Goal: Task Accomplishment & Management: Complete application form

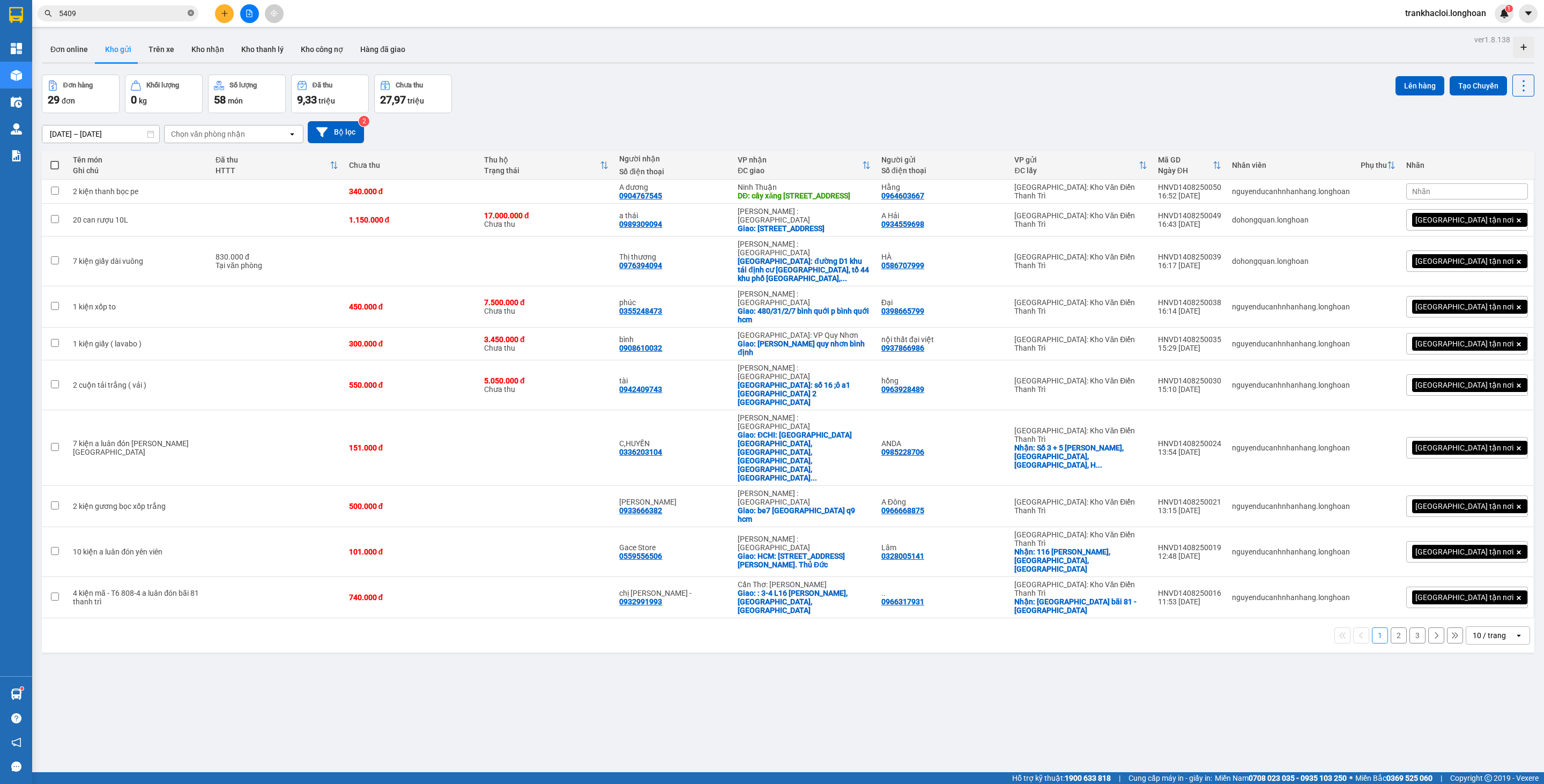
click at [190, 10] on icon "close-circle" at bounding box center [190, 13] width 6 height 6
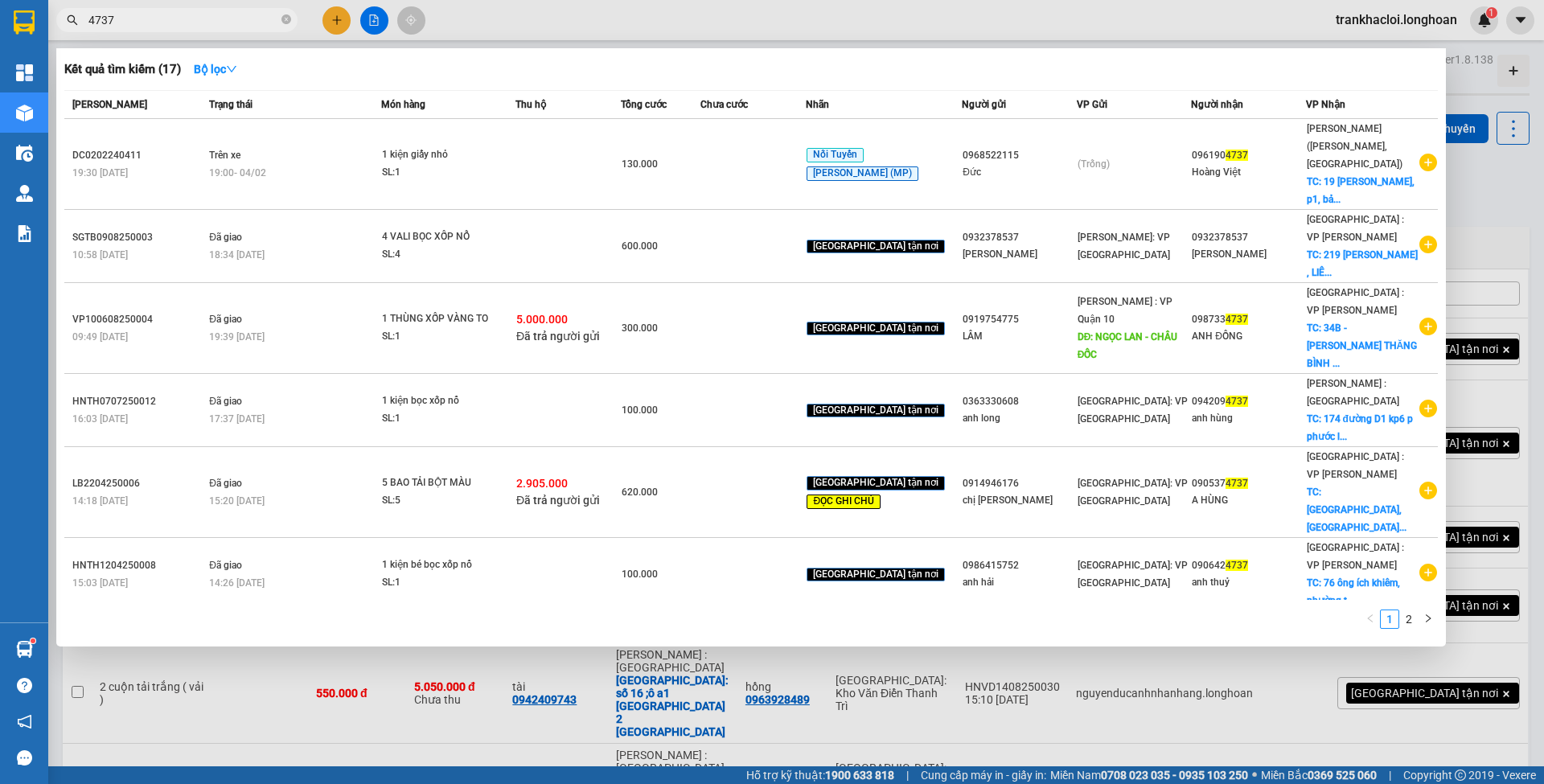
type input "4737"
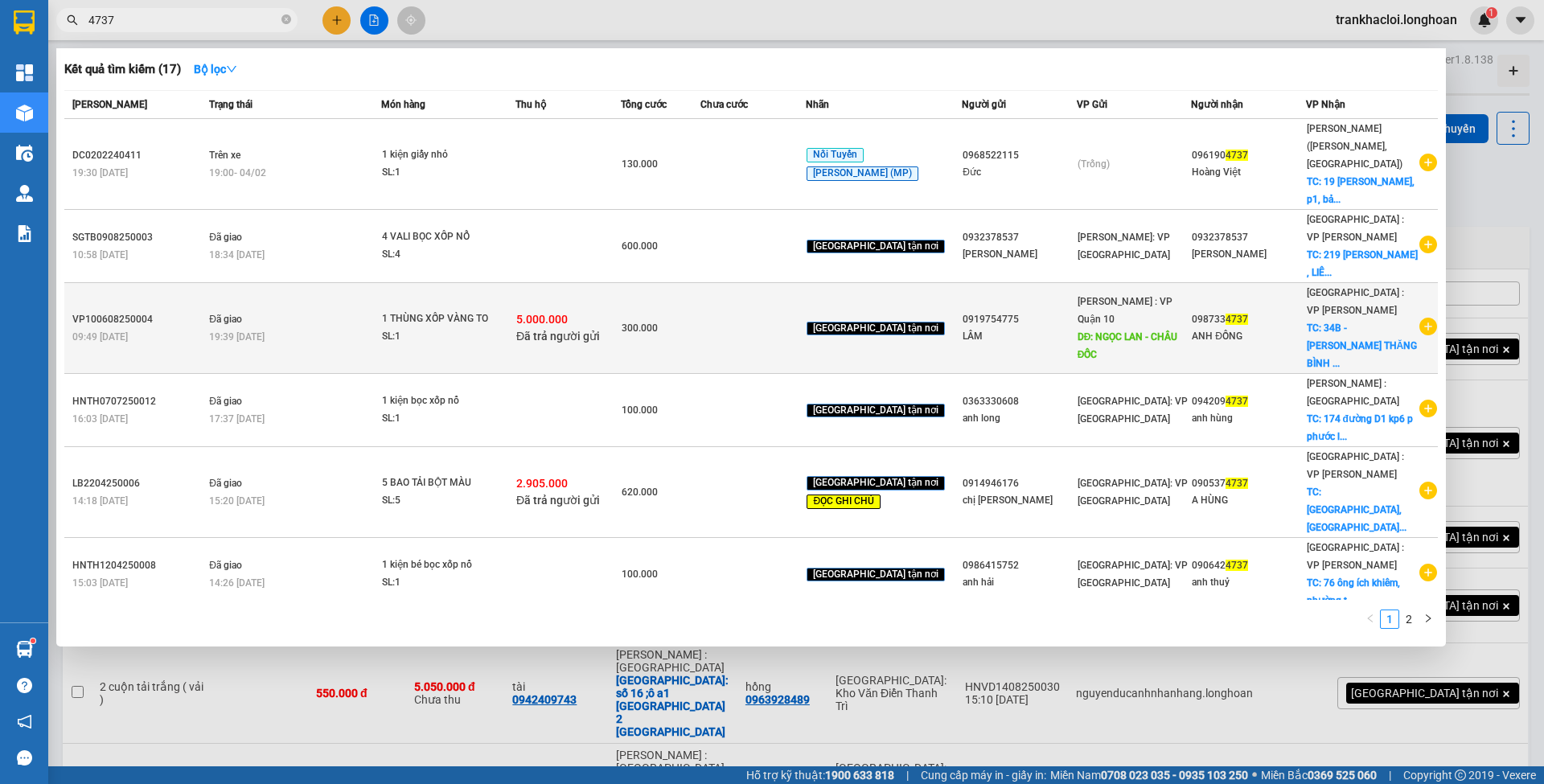
click at [700, 319] on div "300.000" at bounding box center [660, 327] width 78 height 18
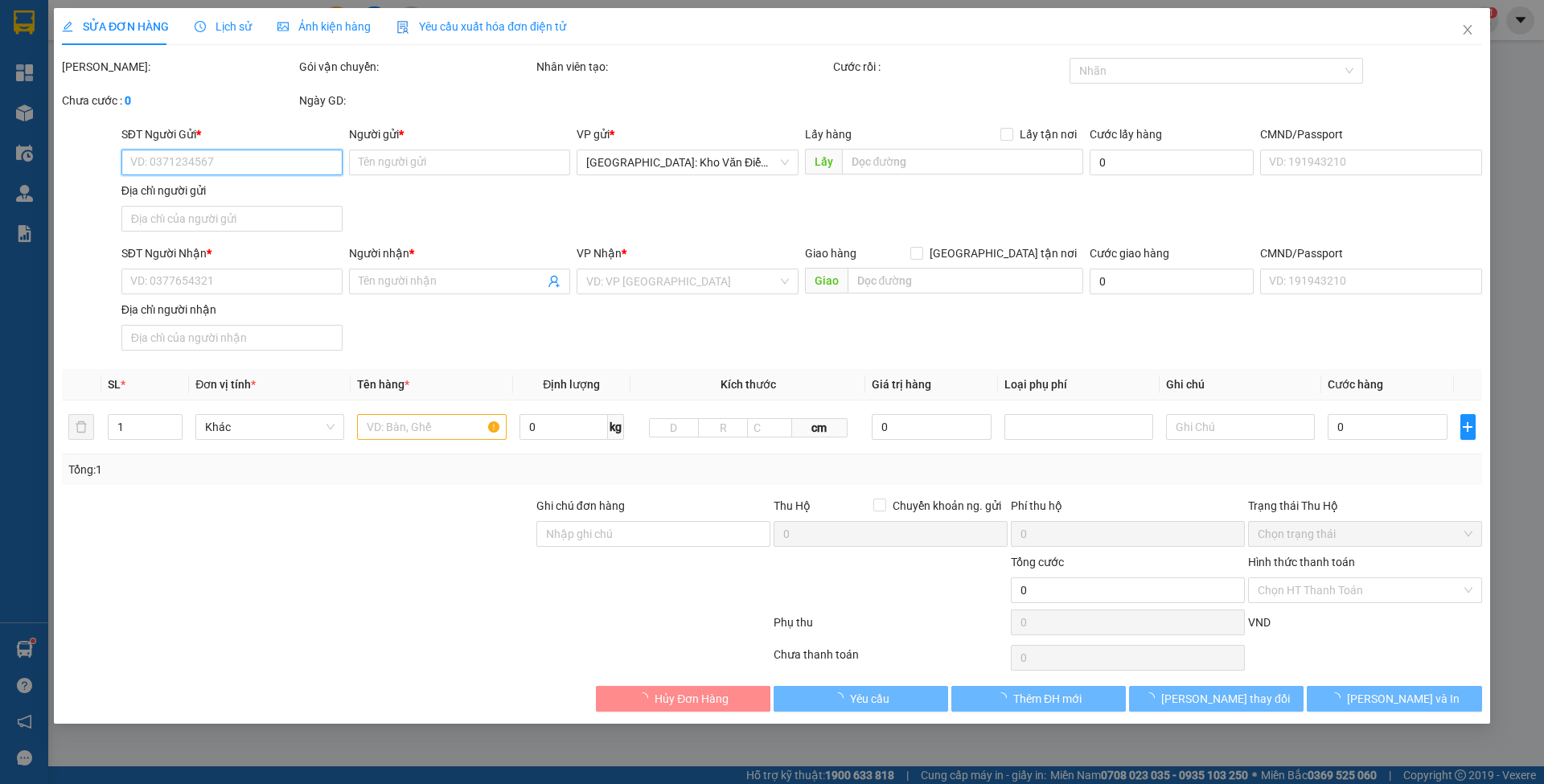
type input "0919754775"
type input "LÂM"
type input "NGỌC LAN - CHÂU ĐỐC"
type input "0987334737"
type input "ANH ĐỒNG"
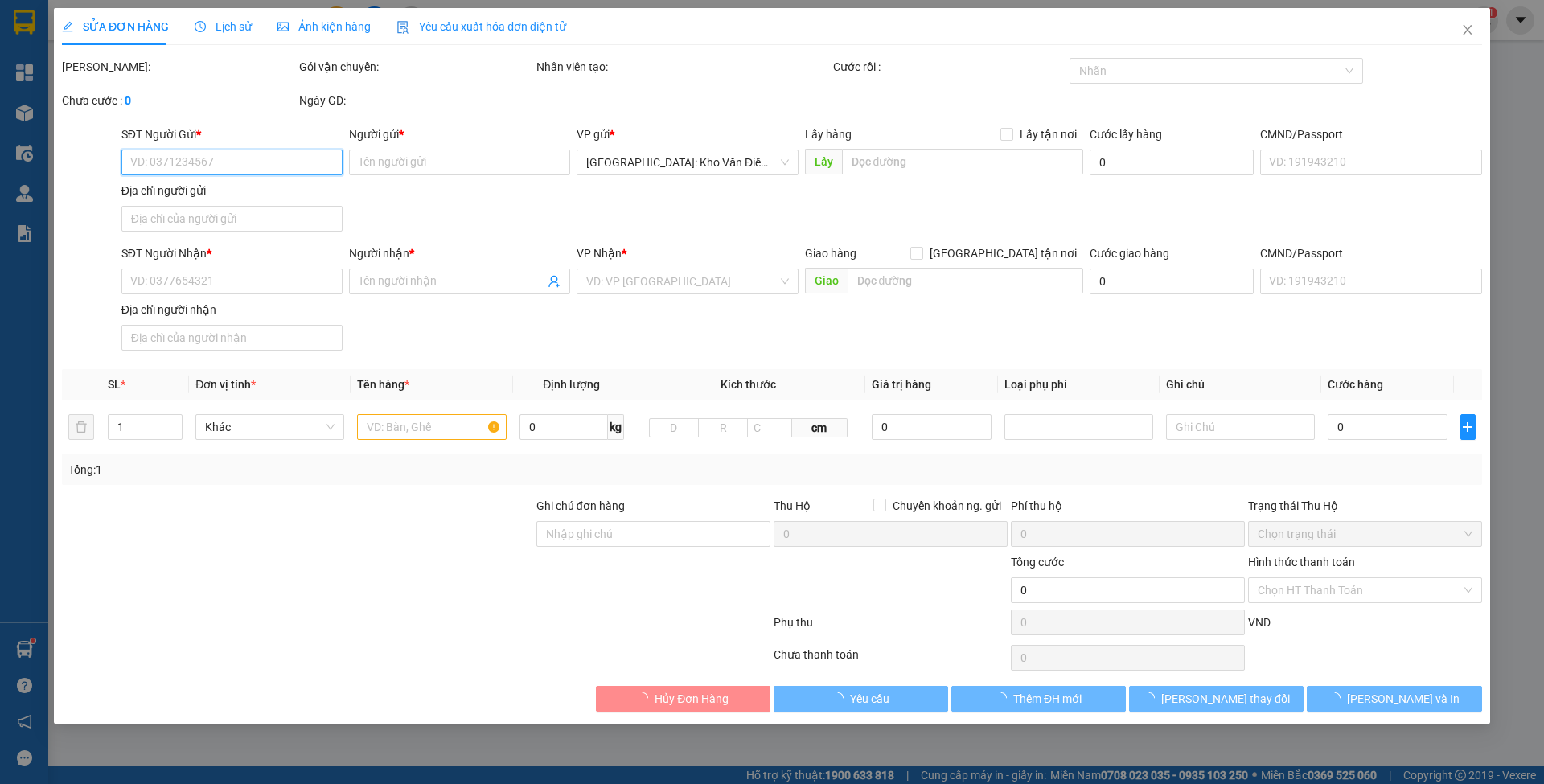
checkbox input "true"
type input "34B - [PERSON_NAME] THĂNG BÌNH - [GEOGRAPHIC_DATA]"
type input "hàng k bao bể vỡ hư hỏng"
checkbox input "true"
type input "5.000.000"
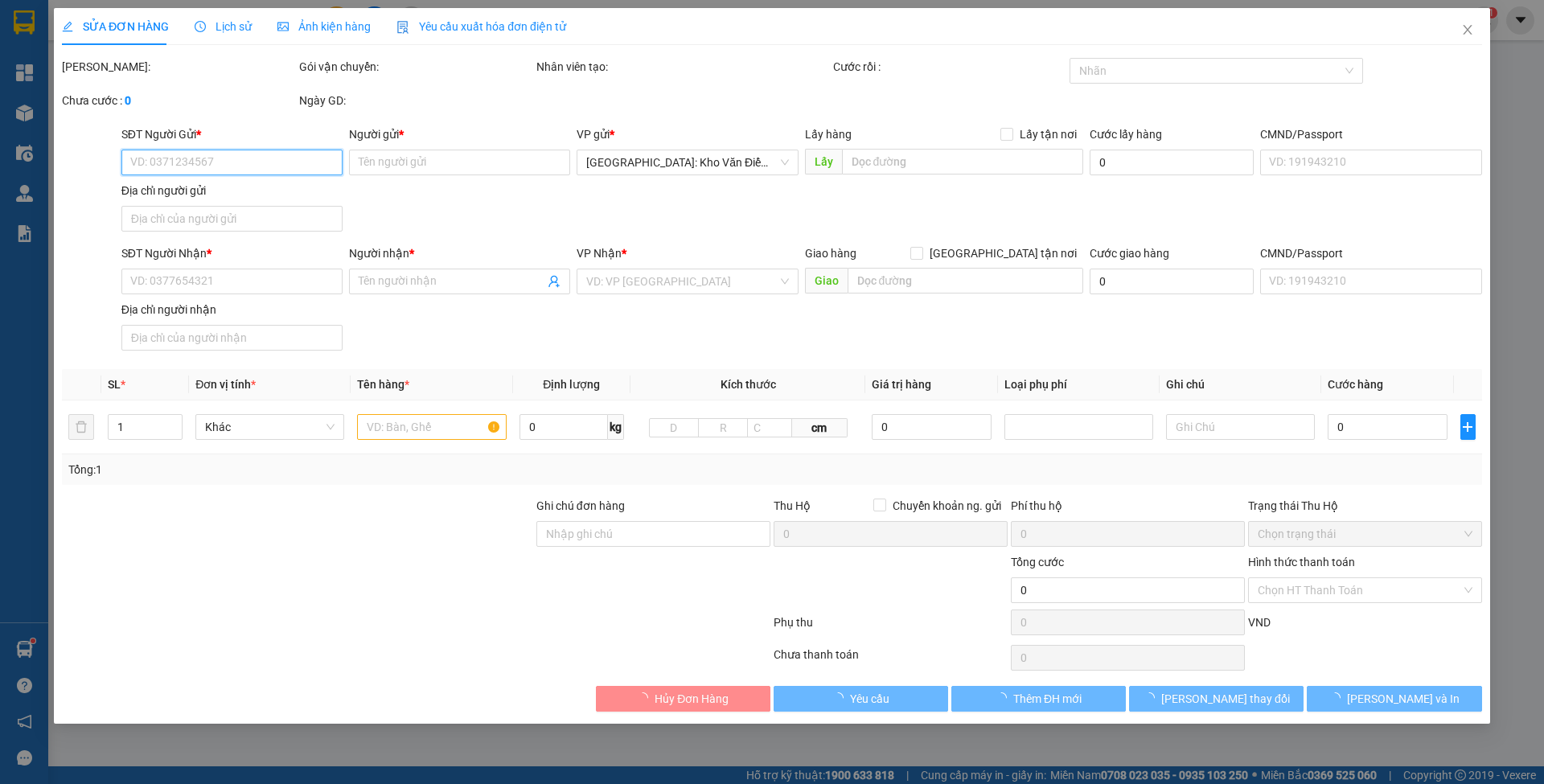
type input "25.000"
type input "300.000"
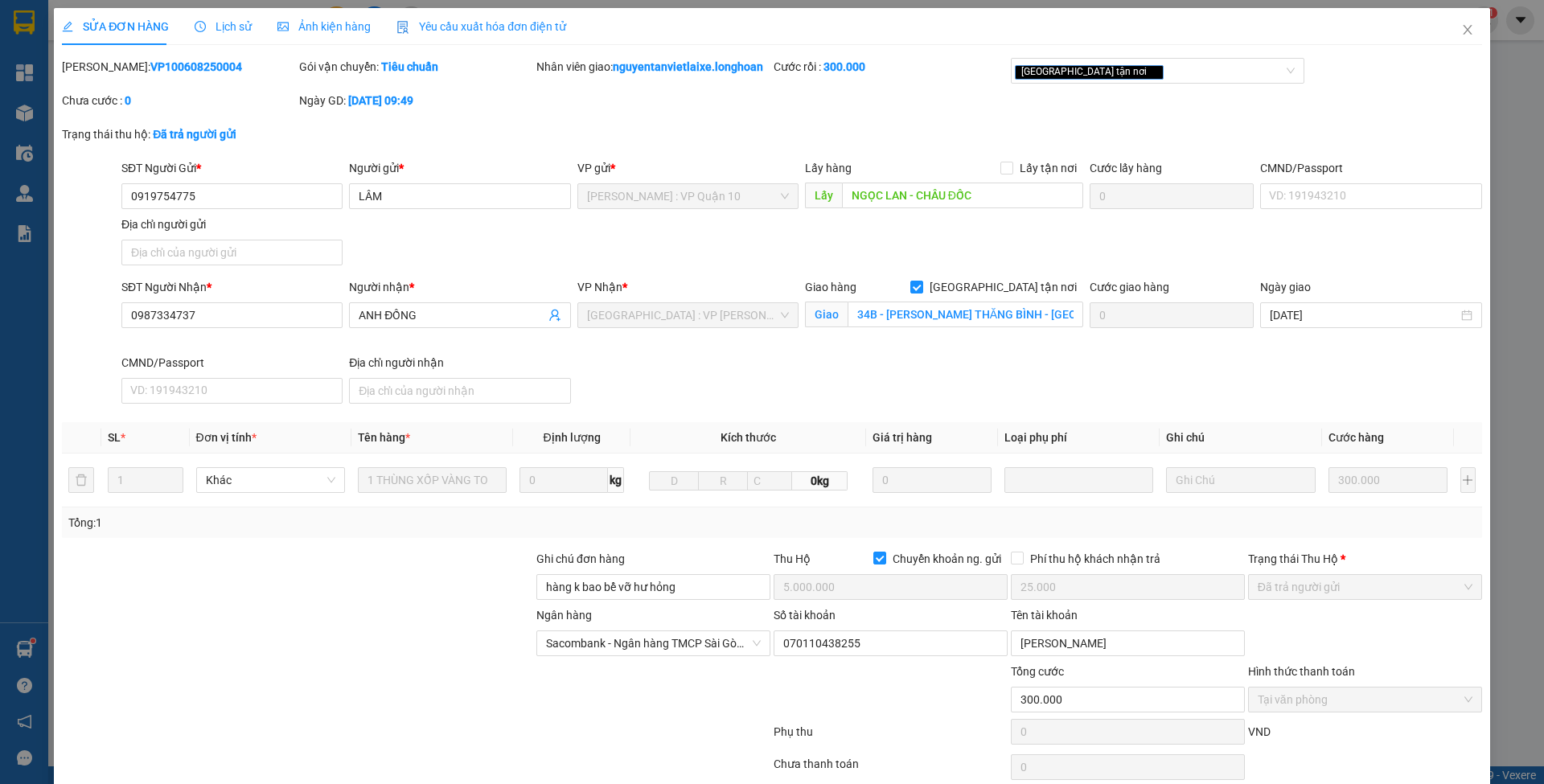
click at [206, 20] on span "Lịch sử" at bounding box center [224, 27] width 57 height 13
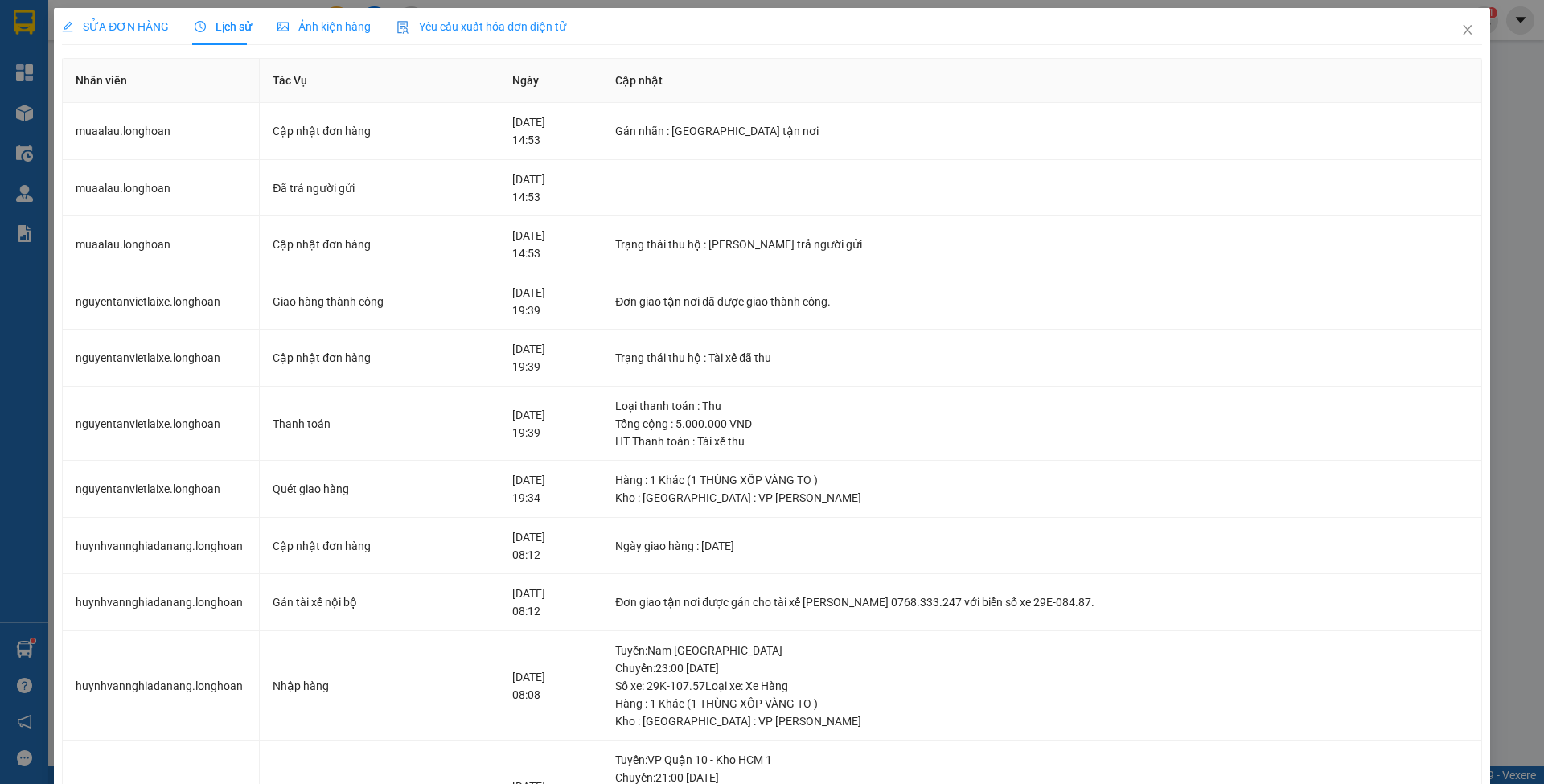
click at [133, 20] on span "SỬA ĐƠN HÀNG" at bounding box center [116, 27] width 107 height 13
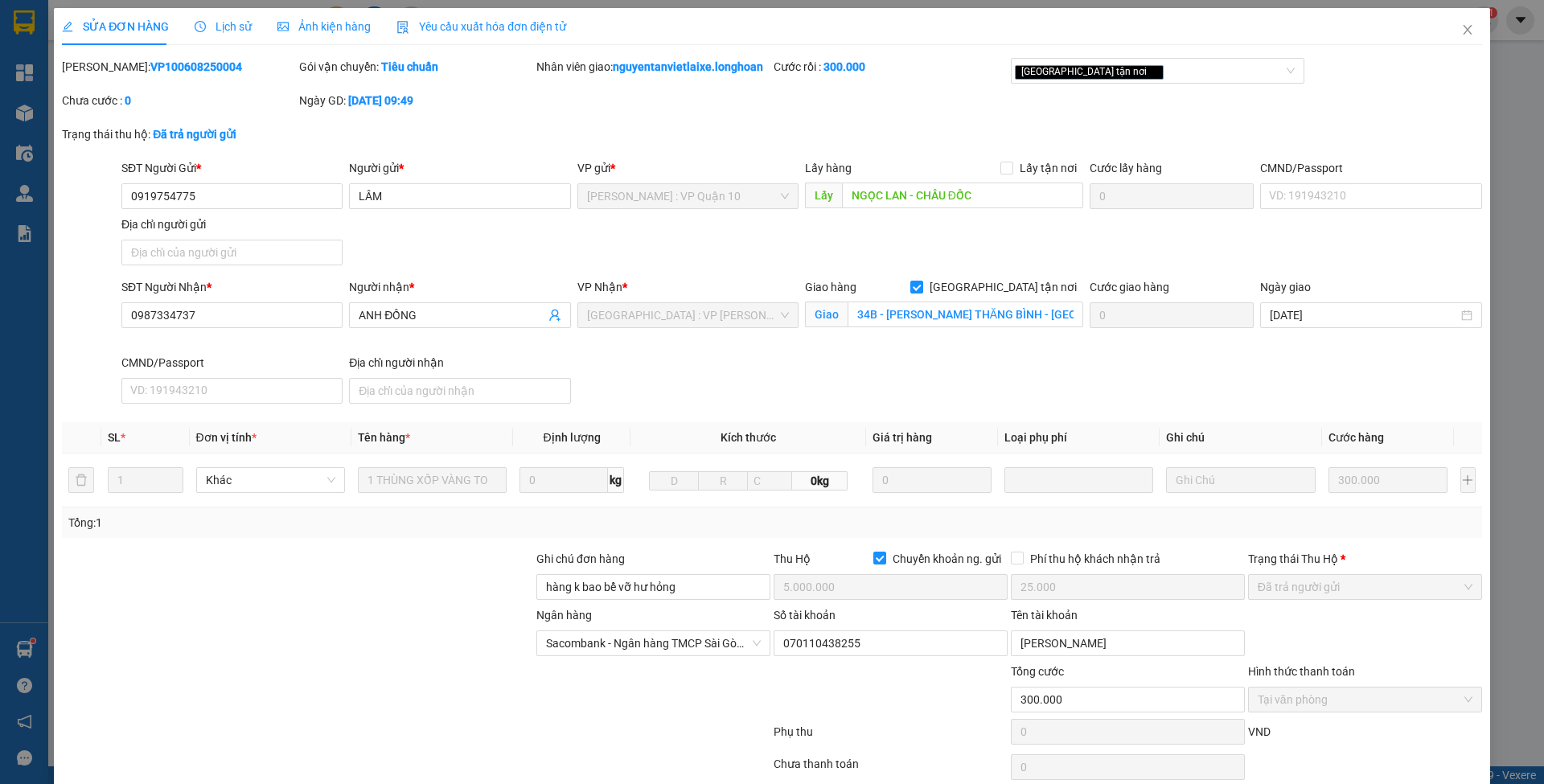
click at [151, 69] on b "VP100608250004" at bounding box center [196, 67] width 92 height 13
copy b "VP100608250004"
click at [1445, 23] on span "Close" at bounding box center [1467, 31] width 45 height 45
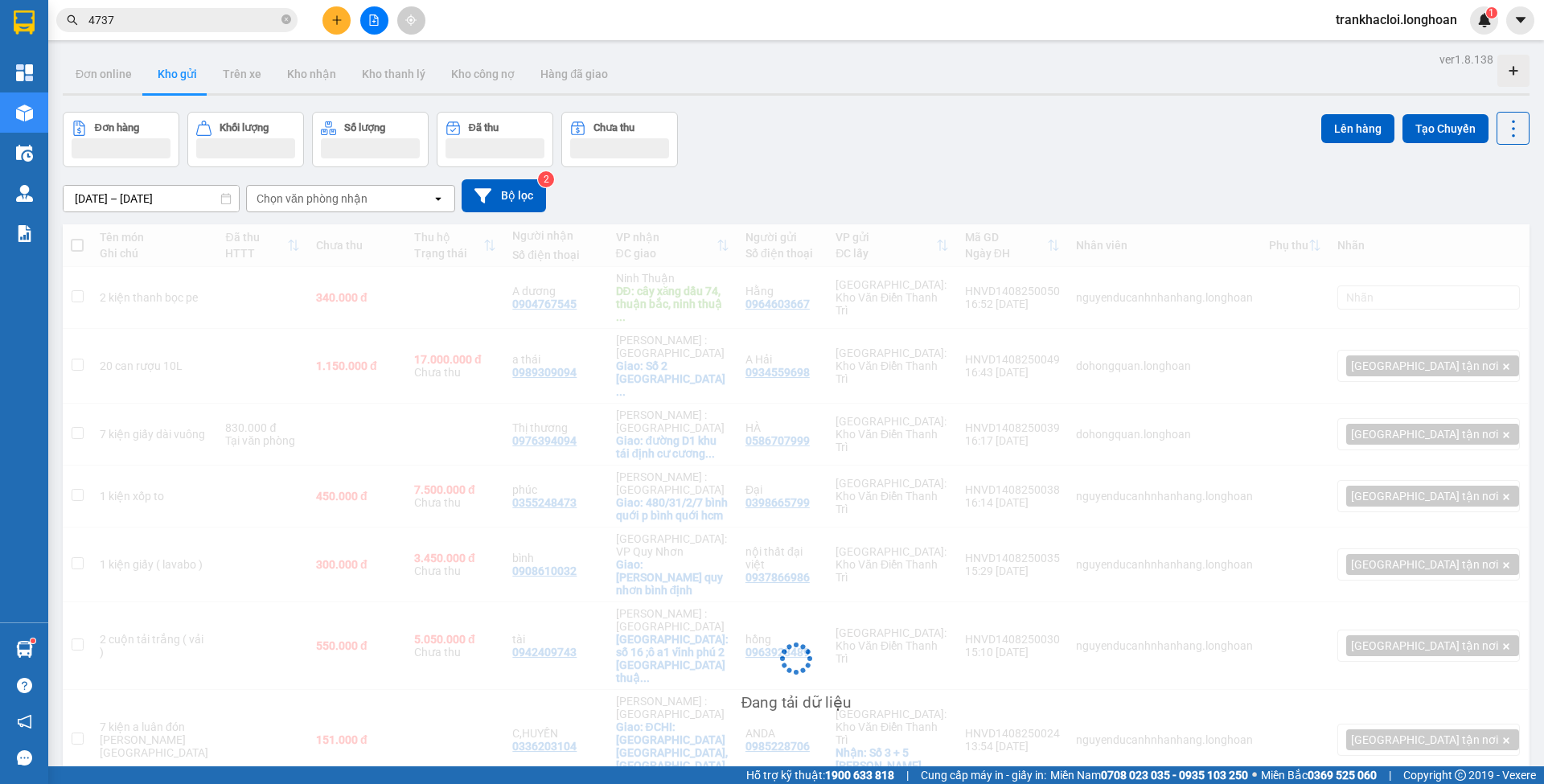
click at [207, 22] on input "4737" at bounding box center [183, 19] width 190 height 18
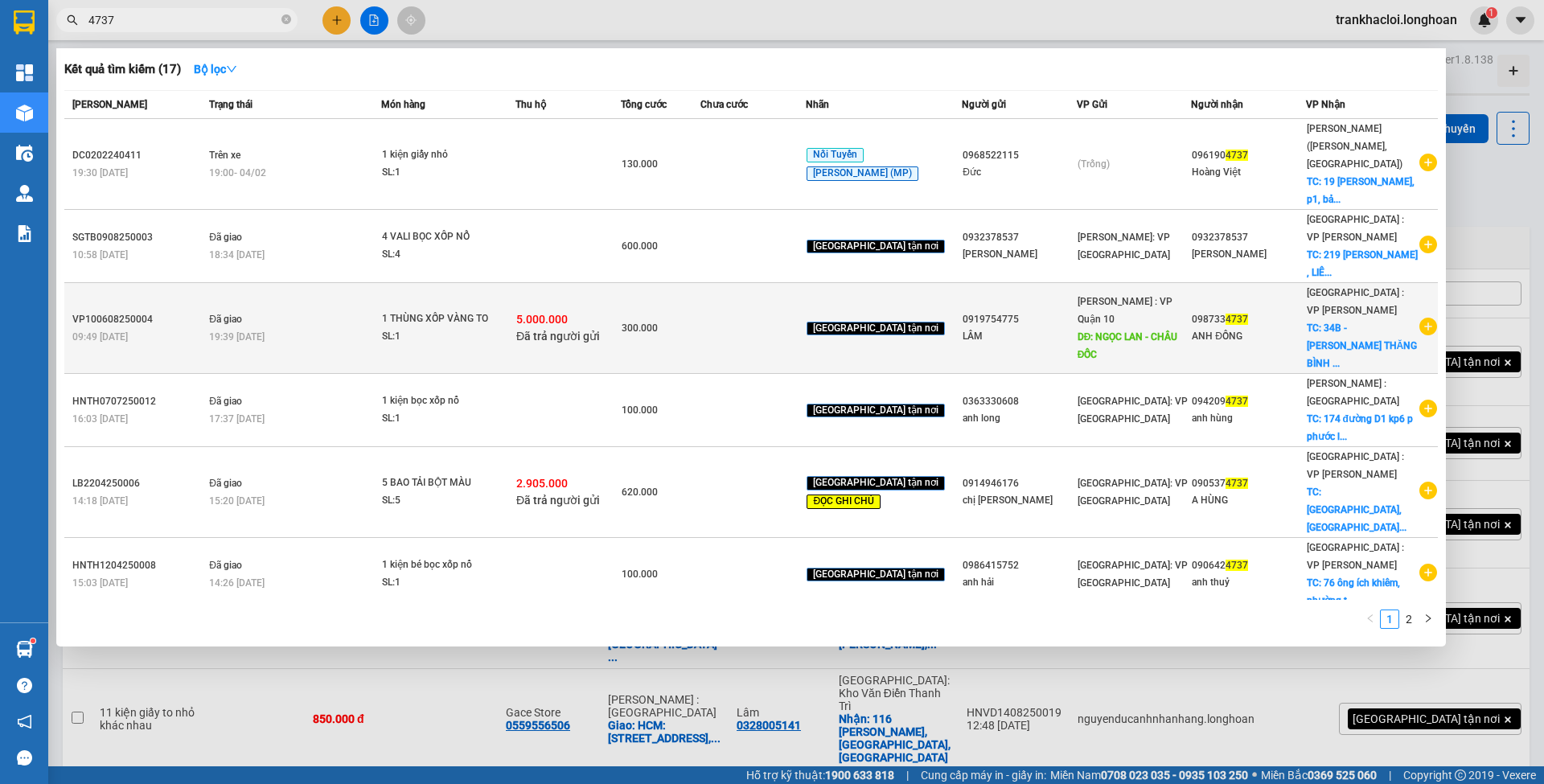
click at [597, 312] on div "5.000.000 Đã trả người gửi" at bounding box center [568, 328] width 104 height 34
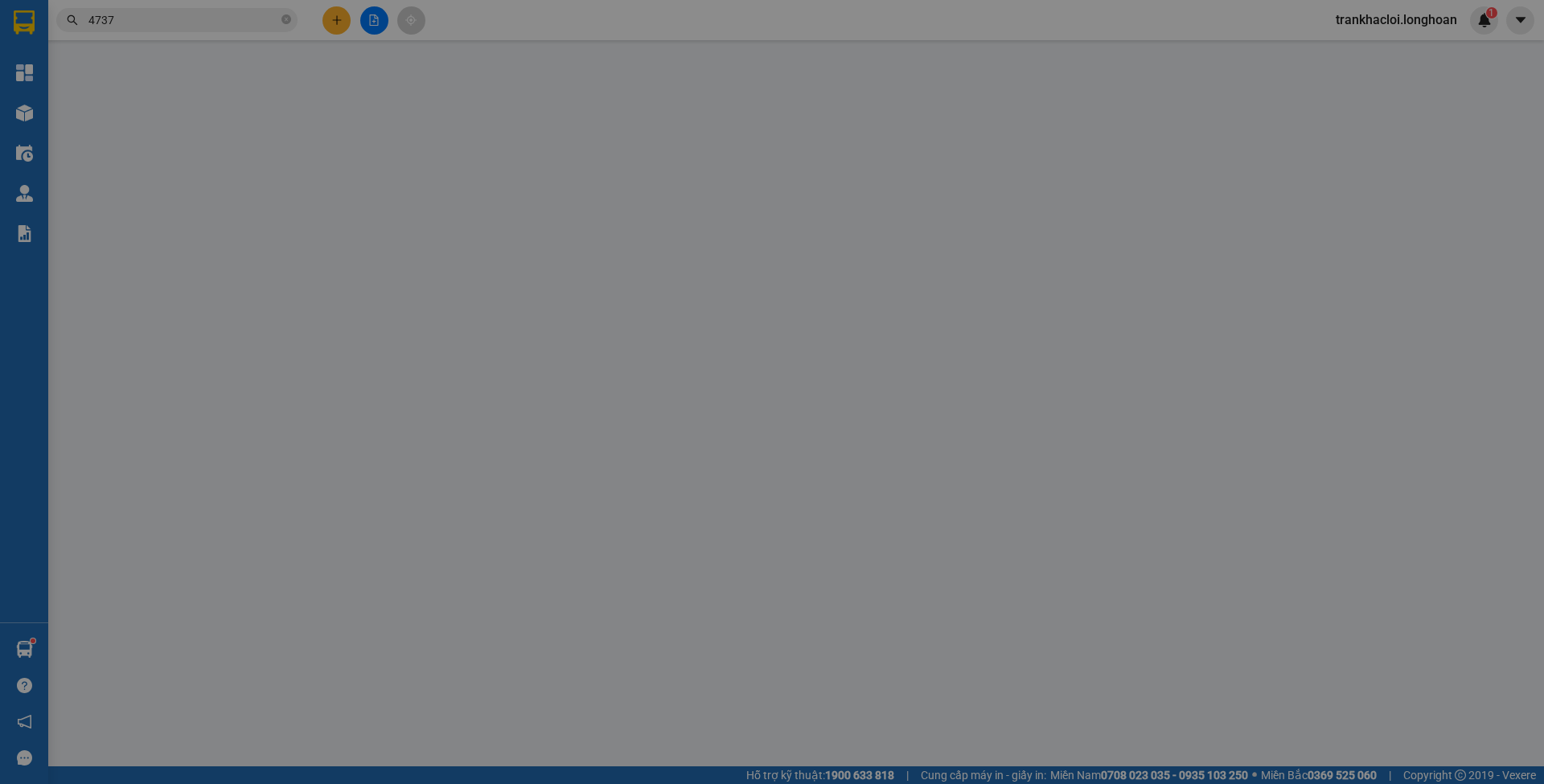
type input "0919754775"
type input "LÂM"
type input "NGỌC LAN - CHÂU ĐỐC"
type input "0987334737"
type input "ANH ĐỒNG"
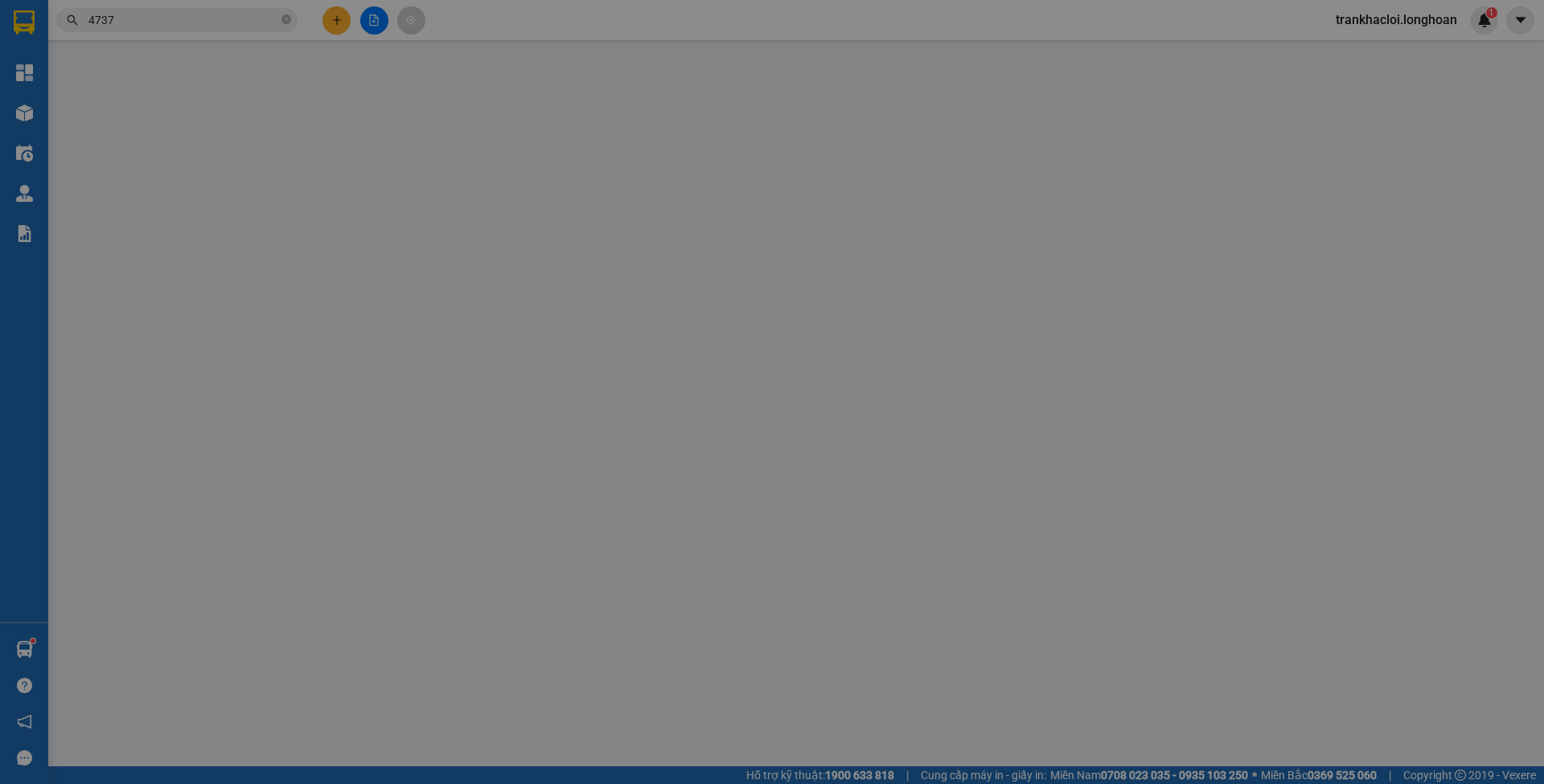
checkbox input "true"
type input "34B - [PERSON_NAME] THĂNG BÌNH - [GEOGRAPHIC_DATA]"
type input "hàng k bao bể vỡ hư hỏng"
checkbox input "true"
type input "5.000.000"
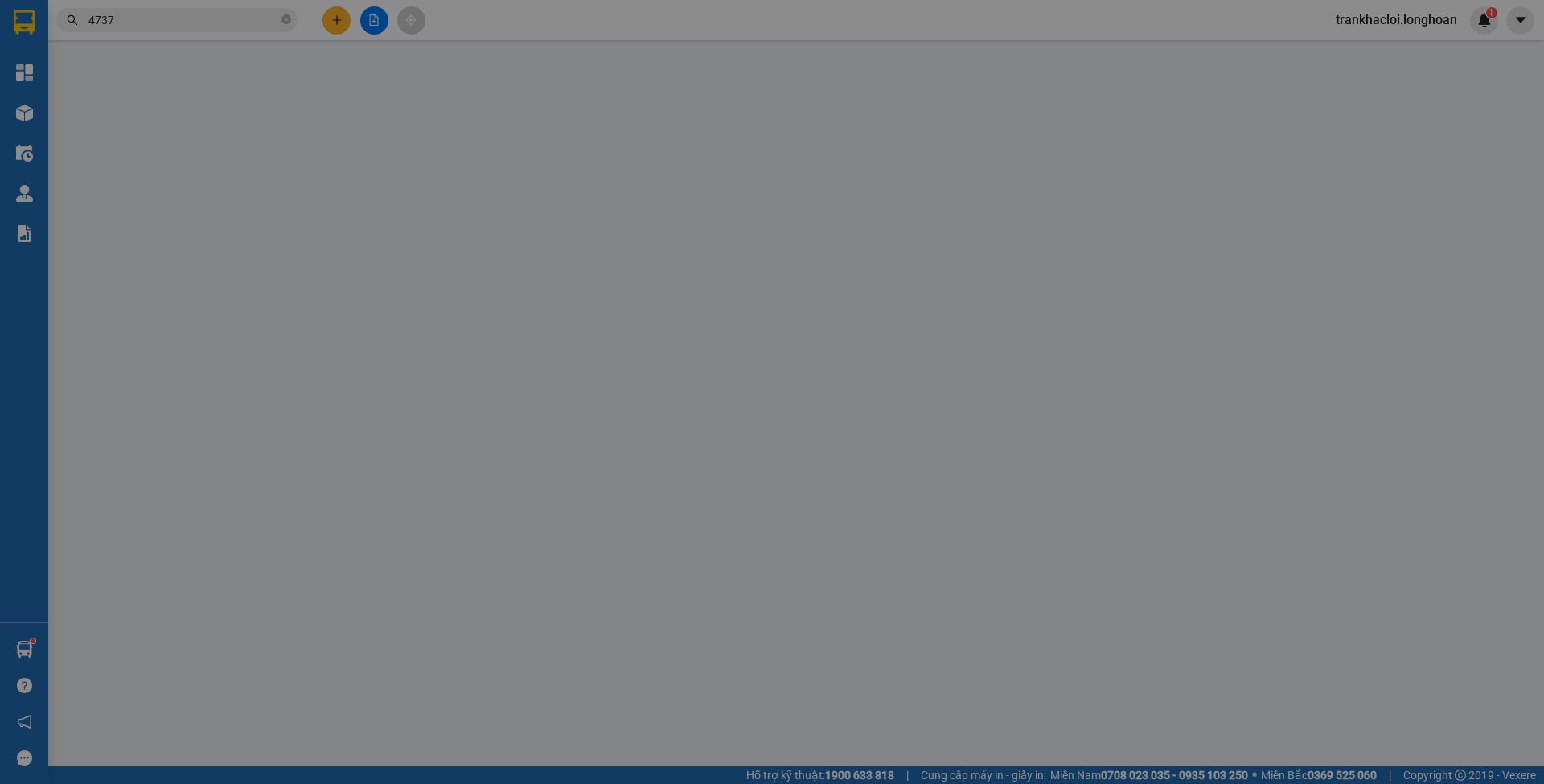
type input "25.000"
type input "300.000"
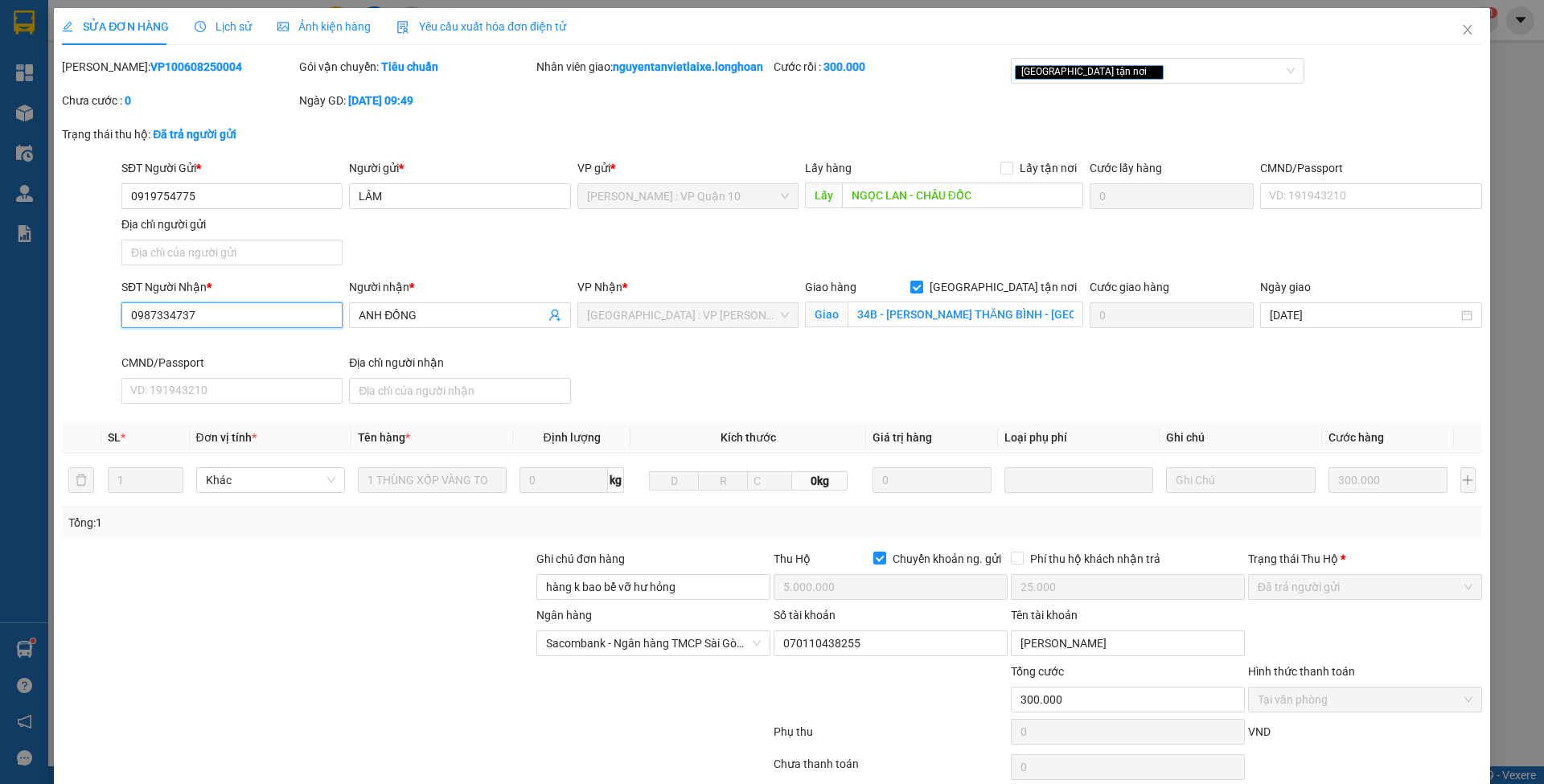
click at [247, 328] on input "0987334737" at bounding box center [231, 315] width 221 height 26
click at [1462, 31] on icon "close" at bounding box center [1468, 30] width 13 height 13
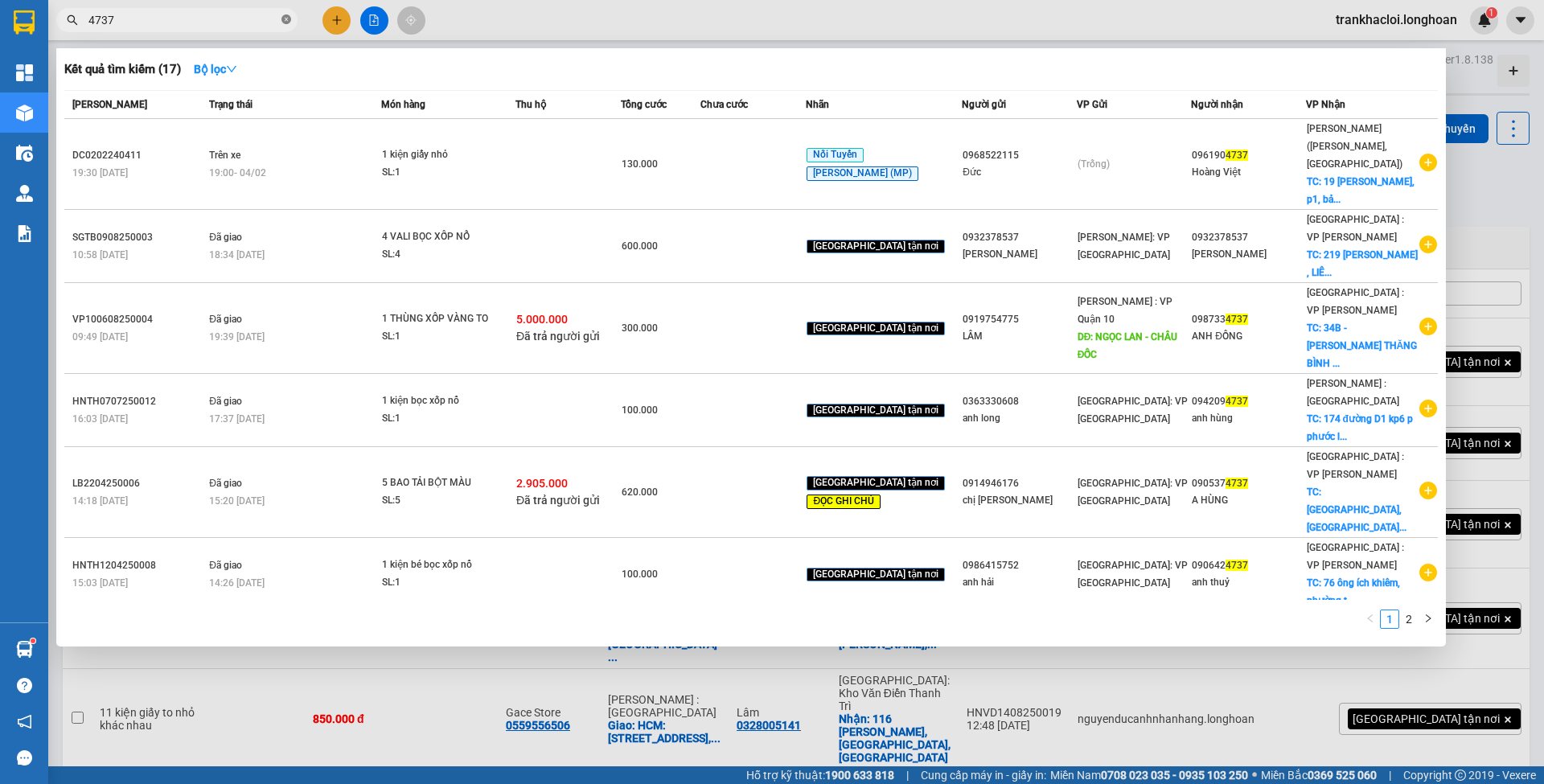
click at [283, 22] on icon "close-circle" at bounding box center [286, 19] width 9 height 9
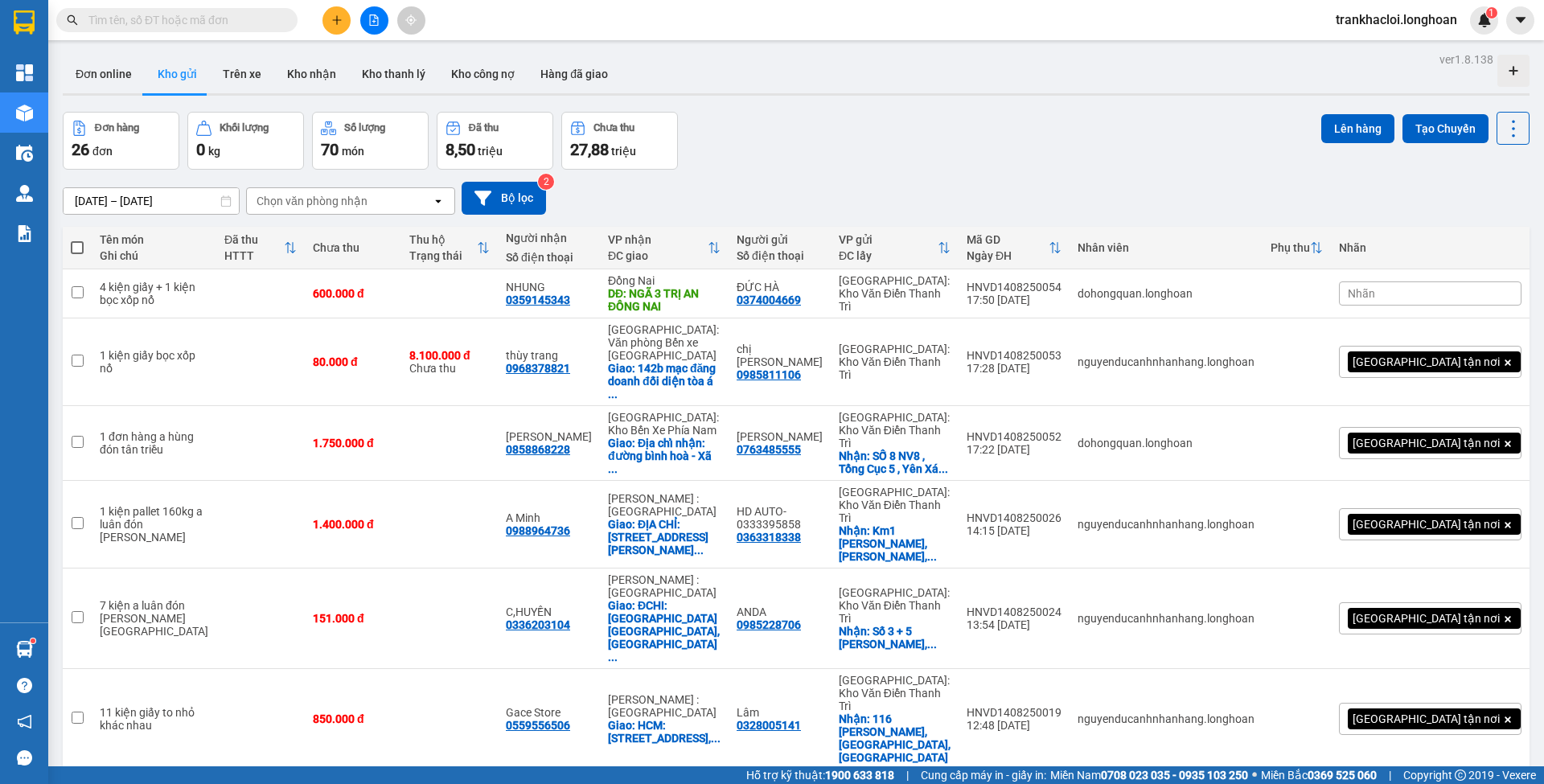
paste input "0987334737"
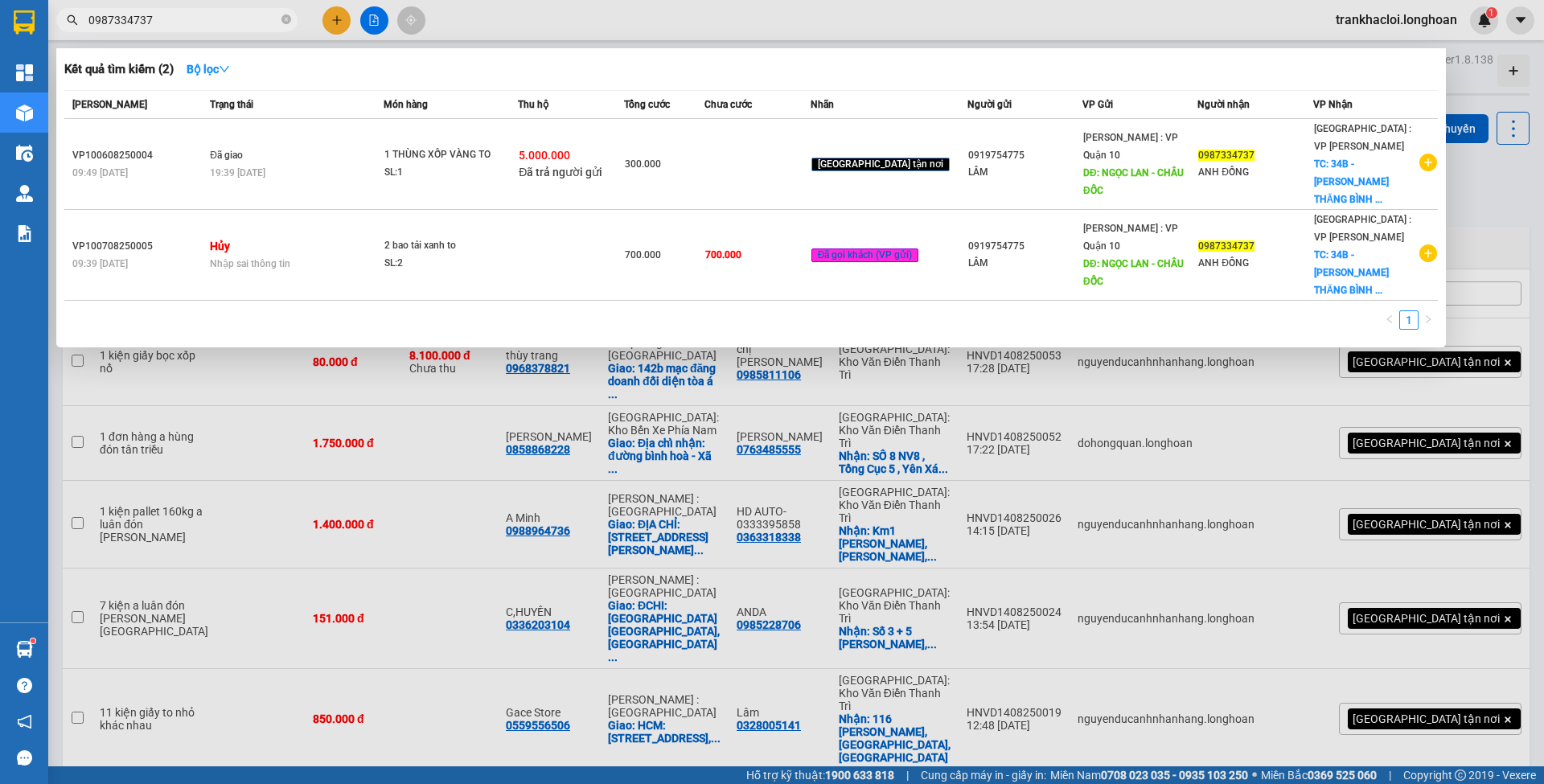
type input "0987334737"
click at [281, 21] on icon "close-circle" at bounding box center [286, 19] width 9 height 9
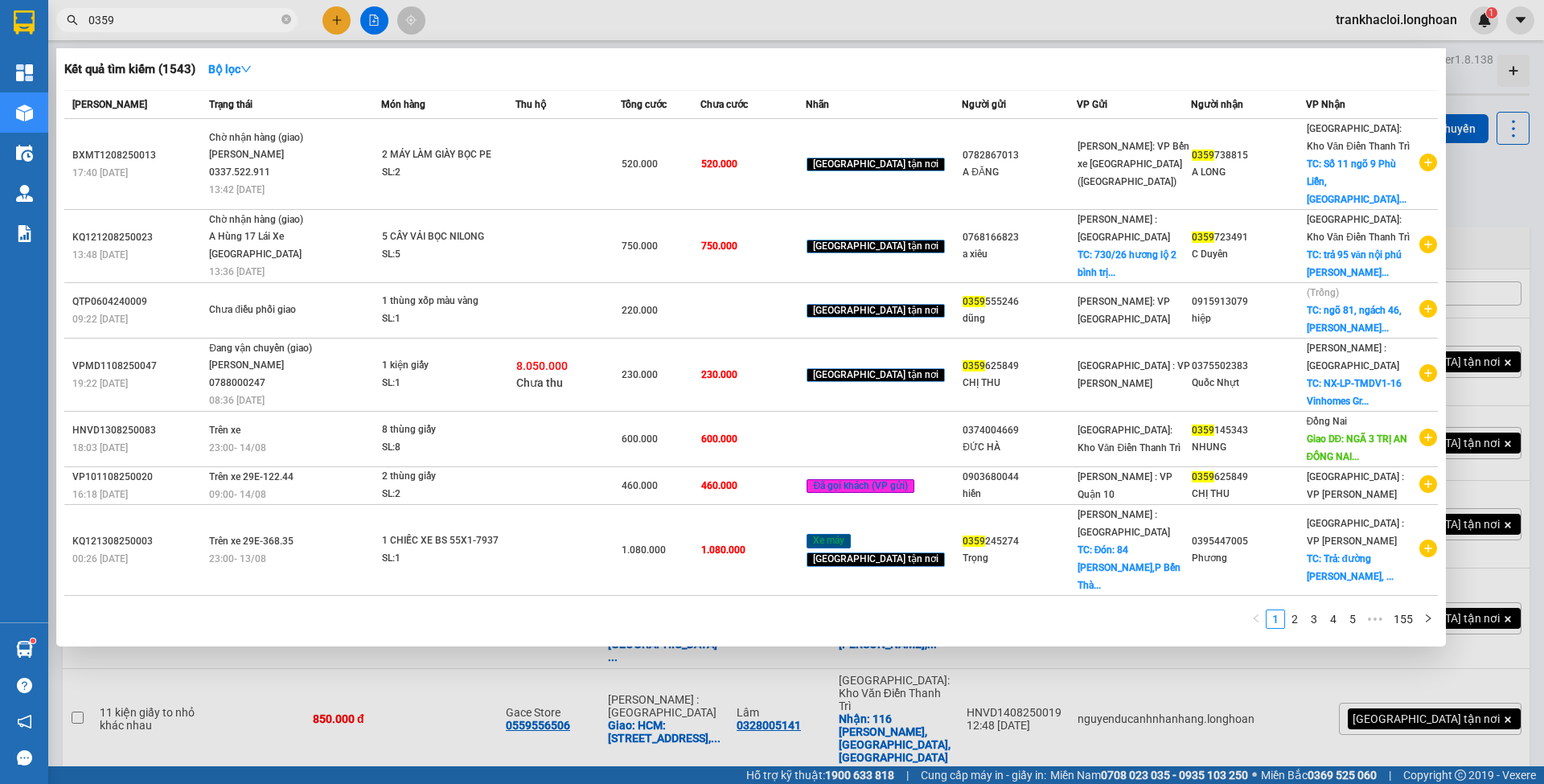
click at [90, 24] on input "0359" at bounding box center [183, 19] width 190 height 18
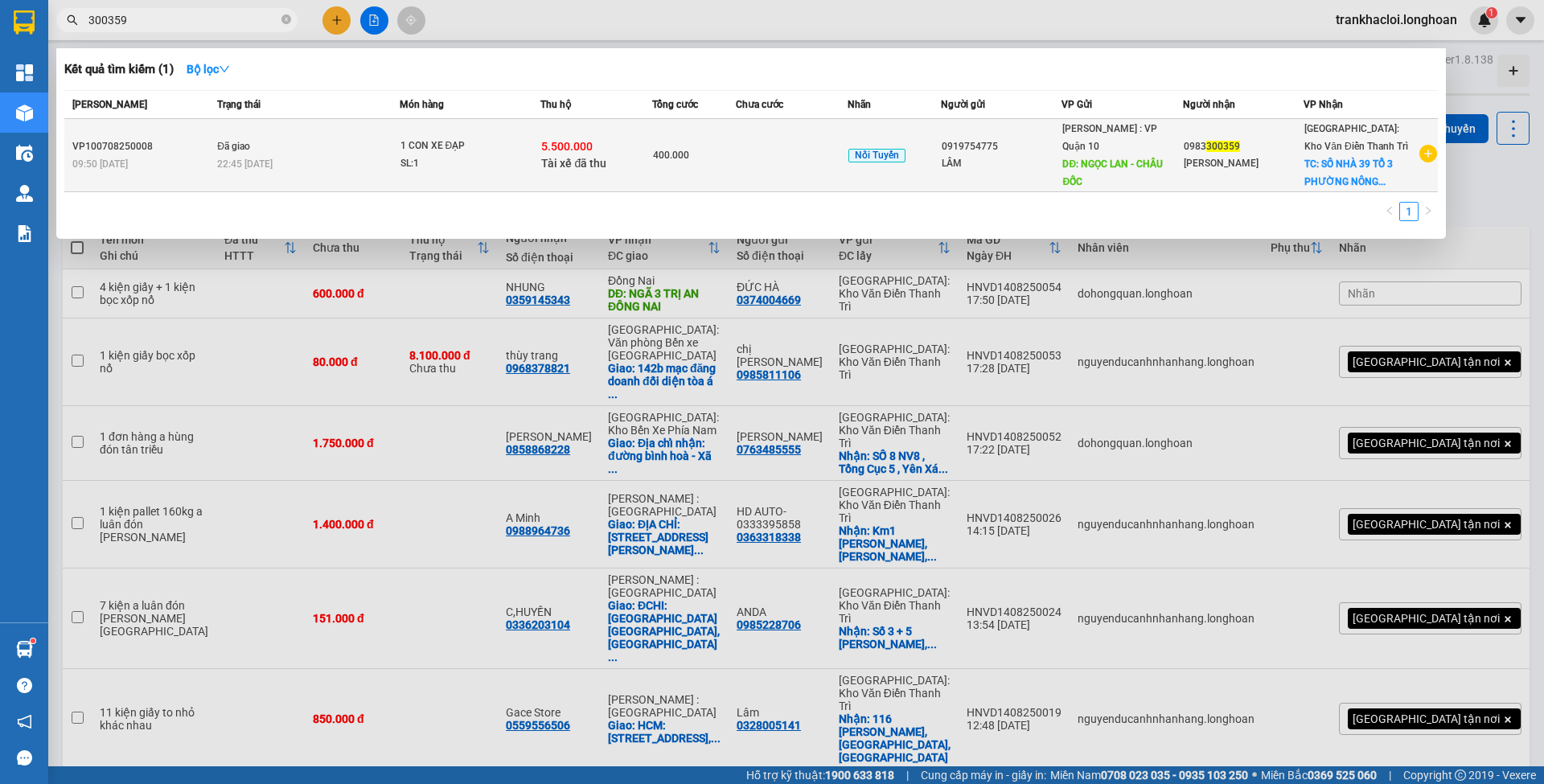
type input "300359"
click at [707, 165] on td "400.000" at bounding box center [693, 155] width 83 height 73
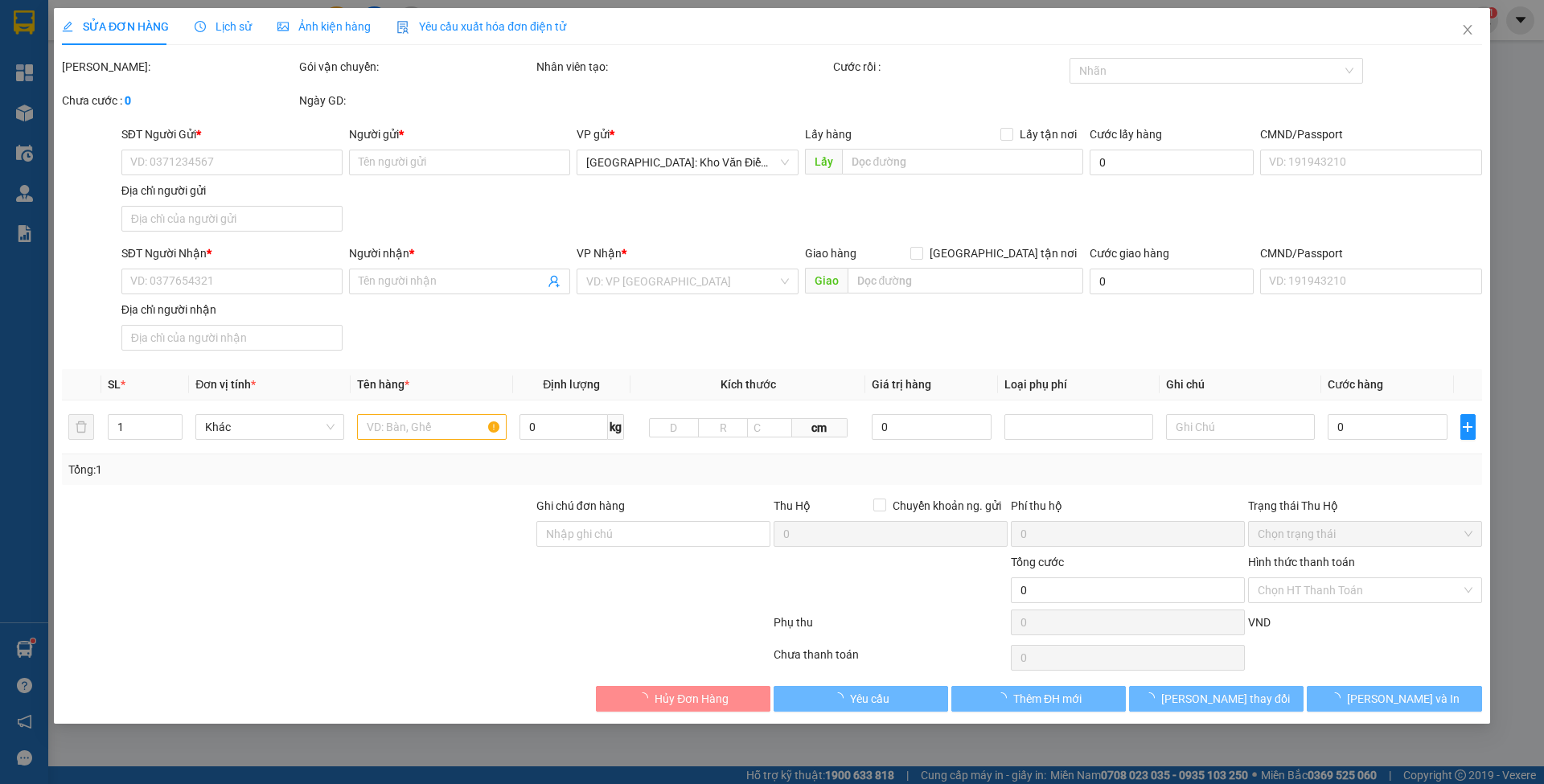
type input "0919754775"
type input "LÂM"
type input "NGỌC LAN - CHÂU ĐỐC"
type input "0983300359"
type input "[PERSON_NAME]"
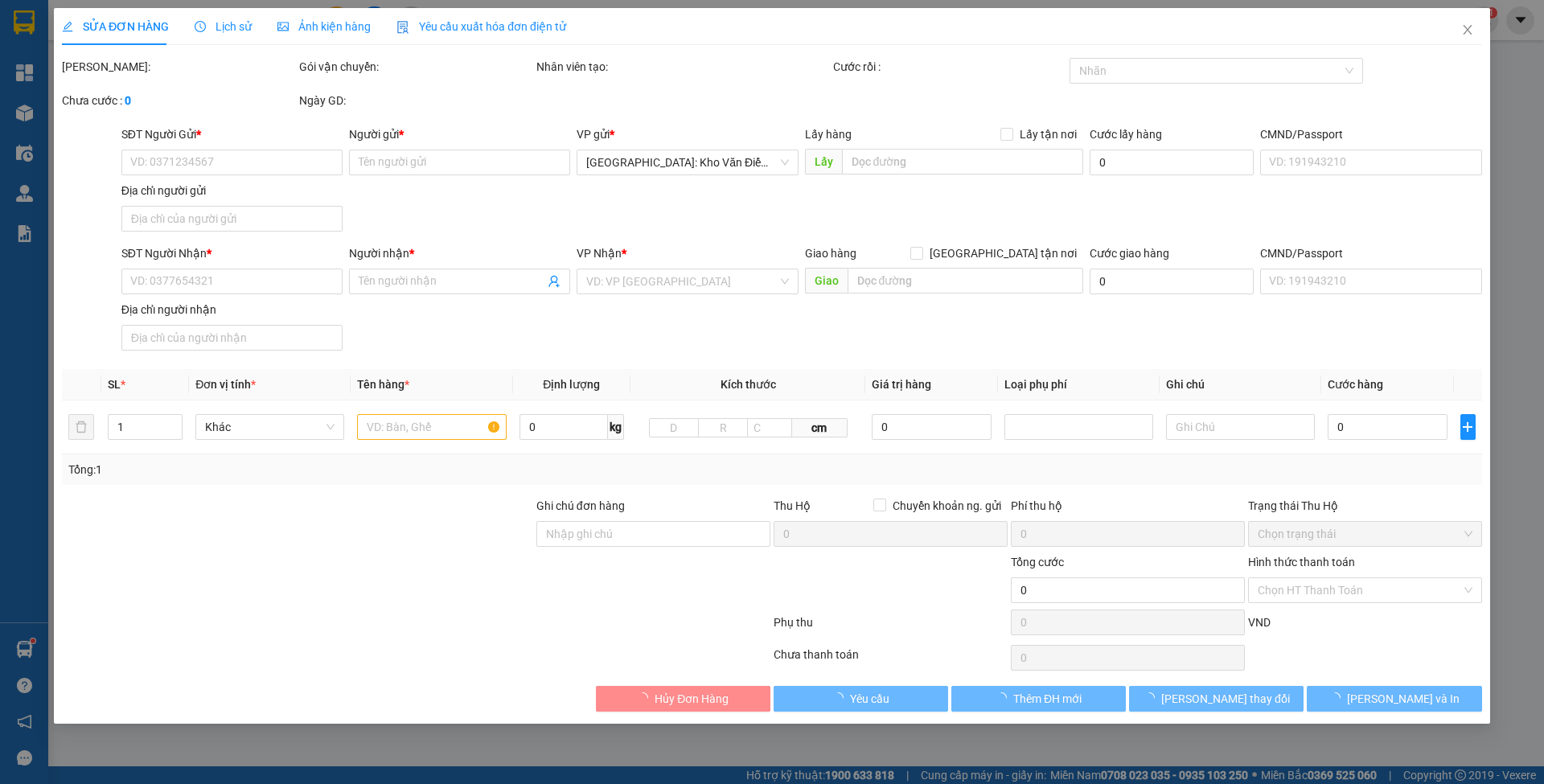
checkbox input "true"
type input "SỐ NHÀ 39 TỔ 3 PHƯỜNG NÔNG TIỀN - [GEOGRAPHIC_DATA]"
type input "hàng k bao bể vỡ hư hỏng"
checkbox input "true"
type input "5.500.000"
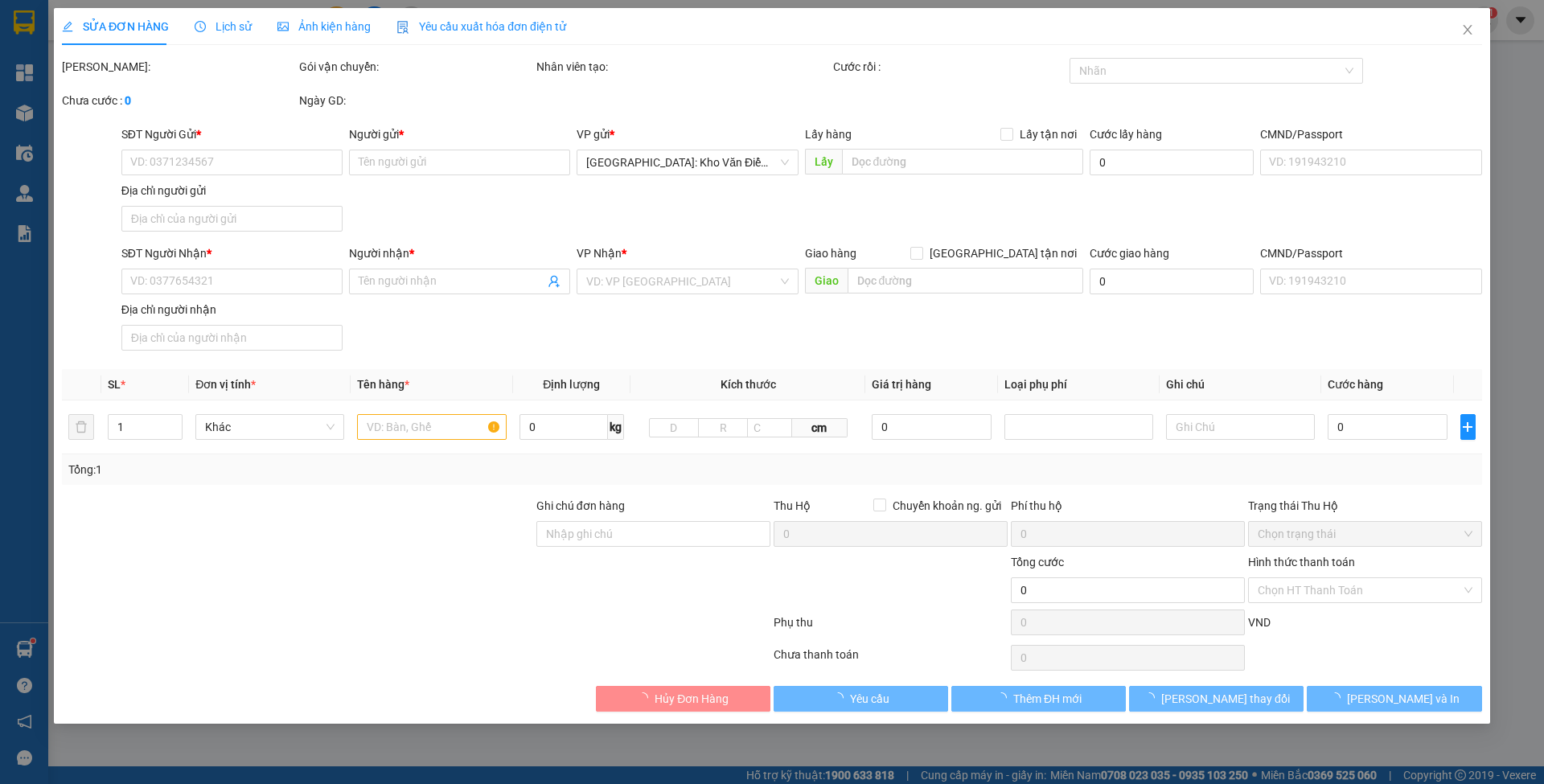
type input "25.000"
type input "400.000"
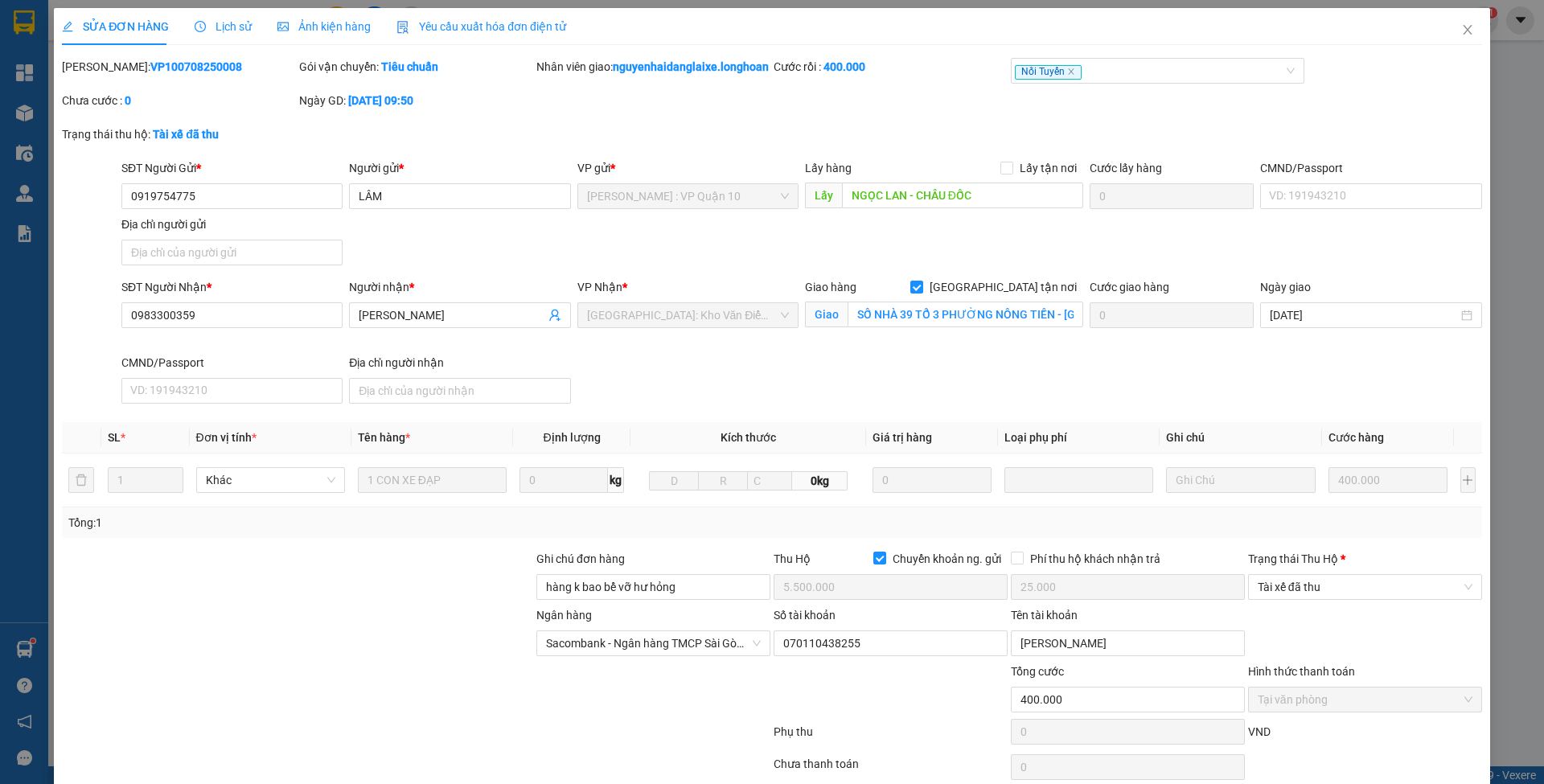
click at [164, 72] on b "VP100708250008" at bounding box center [196, 67] width 92 height 13
copy b "VP100708250008"
click at [196, 32] on span "Lịch sử" at bounding box center [224, 27] width 57 height 13
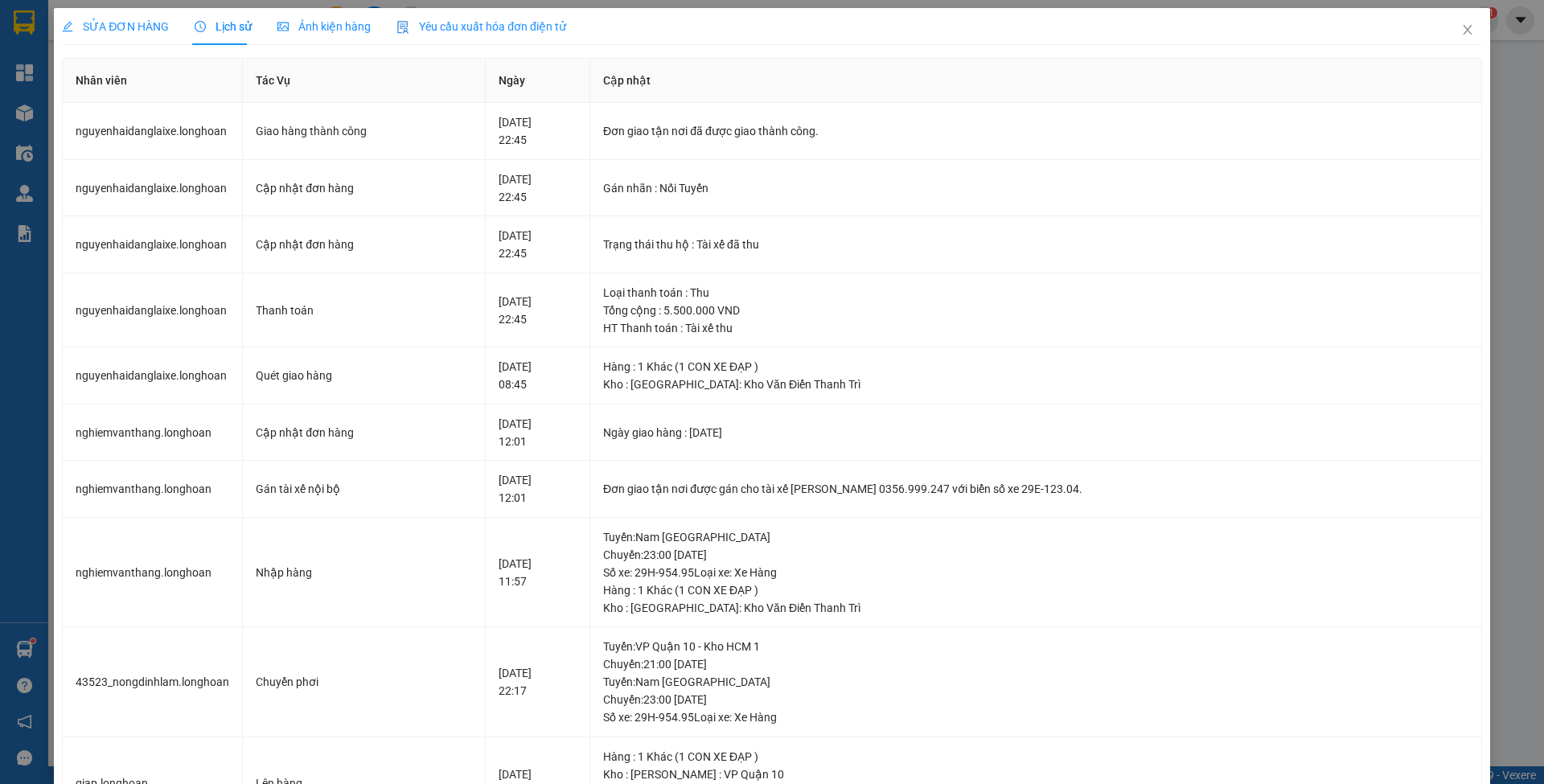
click at [92, 28] on span "SỬA ĐƠN HÀNG" at bounding box center [116, 27] width 107 height 13
